Goal: Navigation & Orientation: Find specific page/section

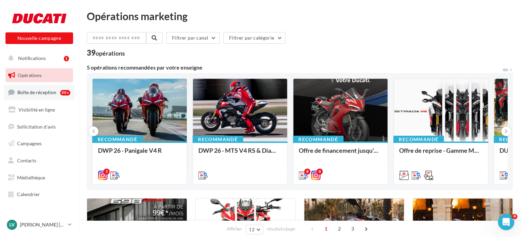
click at [45, 92] on span "Boîte de réception" at bounding box center [36, 92] width 39 height 6
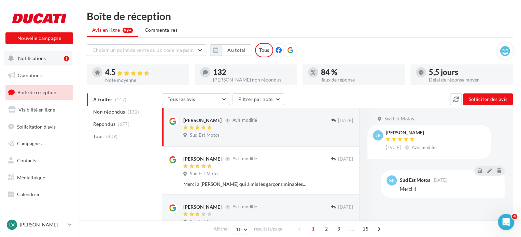
click at [47, 58] on button "Notifications 1" at bounding box center [38, 58] width 68 height 14
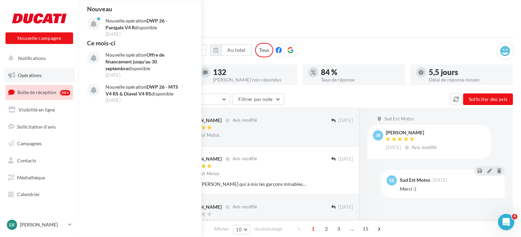
click at [23, 73] on span "Opérations" at bounding box center [30, 75] width 24 height 6
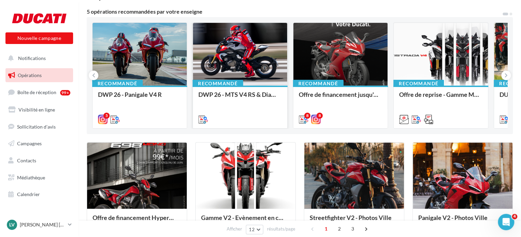
scroll to position [68, 0]
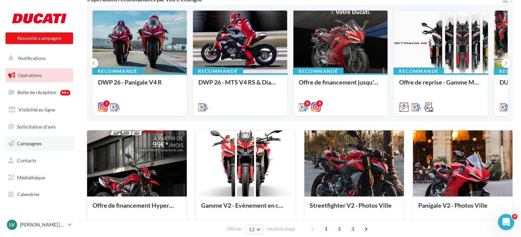
click at [36, 140] on link "Campagnes" at bounding box center [39, 144] width 70 height 14
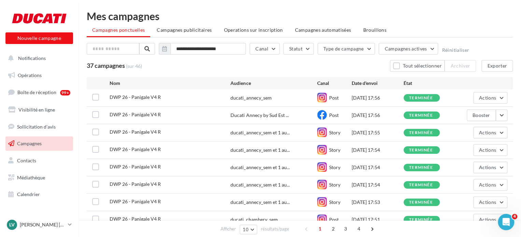
click at [177, 33] on li "Campagnes publicitaires" at bounding box center [184, 30] width 66 height 12
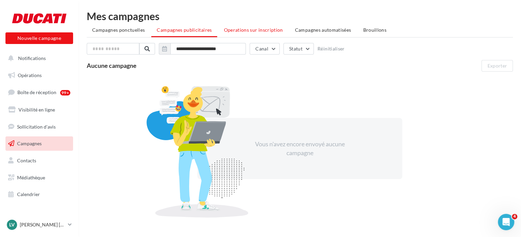
click at [238, 30] on span "Operations sur inscription" at bounding box center [253, 30] width 59 height 6
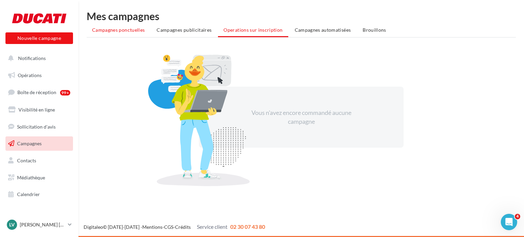
click at [113, 27] on li "Campagnes ponctuelles" at bounding box center [119, 30] width 64 height 12
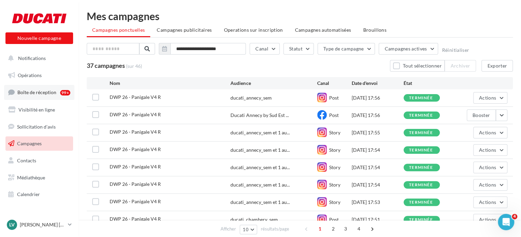
click at [42, 93] on span "Boîte de réception" at bounding box center [36, 92] width 39 height 6
